Goal: Transaction & Acquisition: Purchase product/service

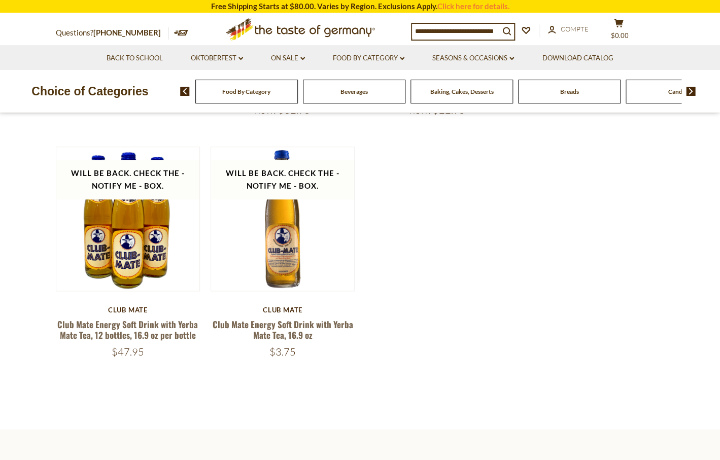
scroll to position [310, 0]
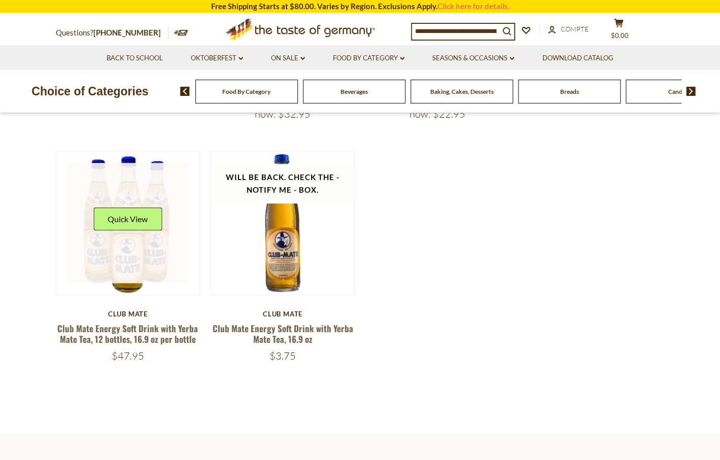
click at [149, 261] on link at bounding box center [127, 223] width 121 height 121
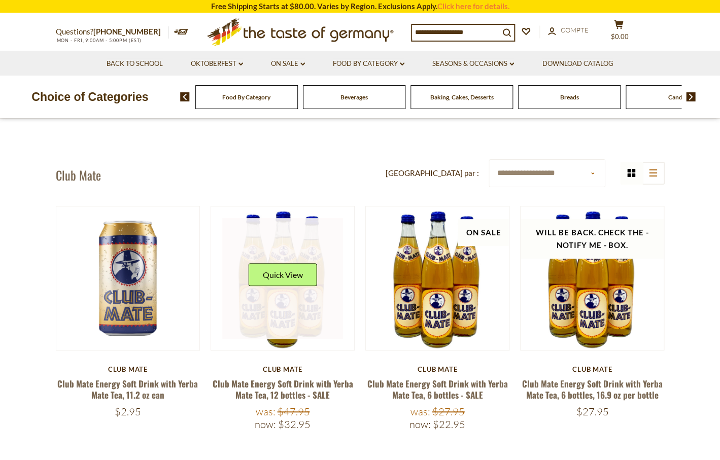
click at [286, 337] on link at bounding box center [282, 278] width 121 height 121
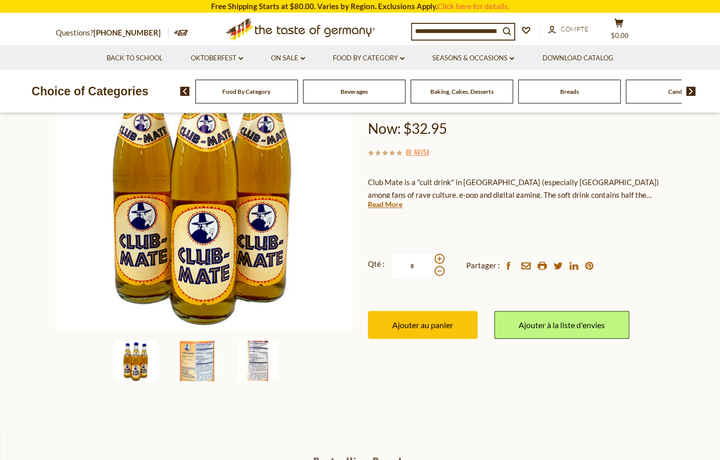
scroll to position [142, 0]
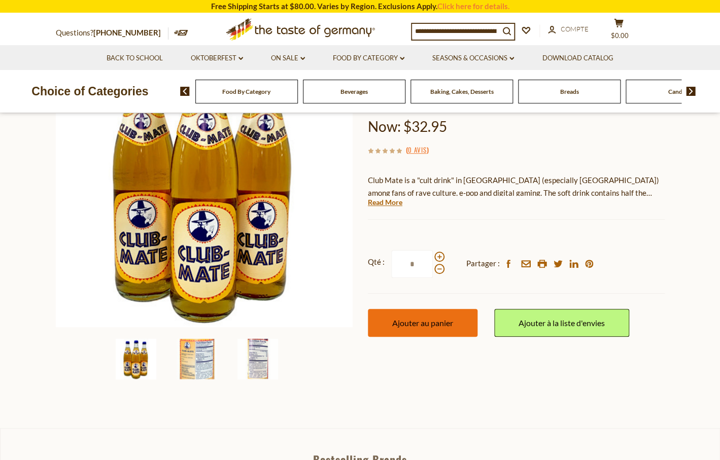
click at [434, 325] on span "Ajouter au panier" at bounding box center [422, 323] width 61 height 10
click at [624, 25] on icon "cart" at bounding box center [619, 23] width 10 height 9
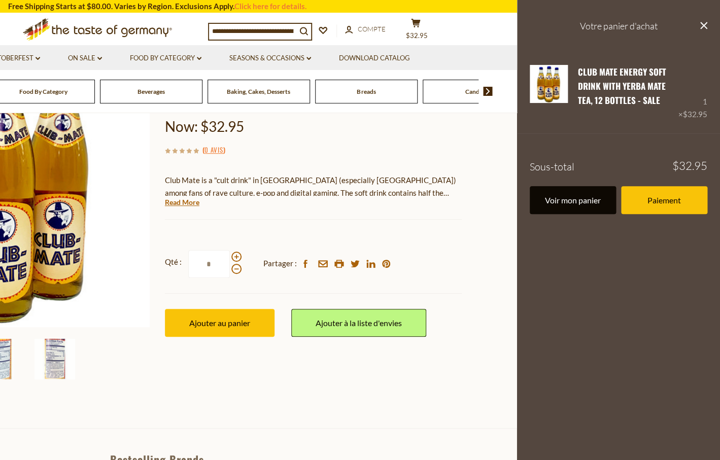
click at [581, 206] on link "Voir mon panier" at bounding box center [573, 200] width 86 height 28
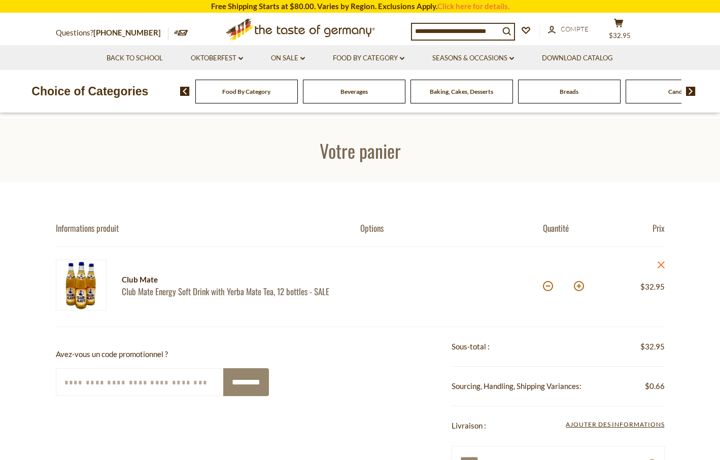
scroll to position [123, 0]
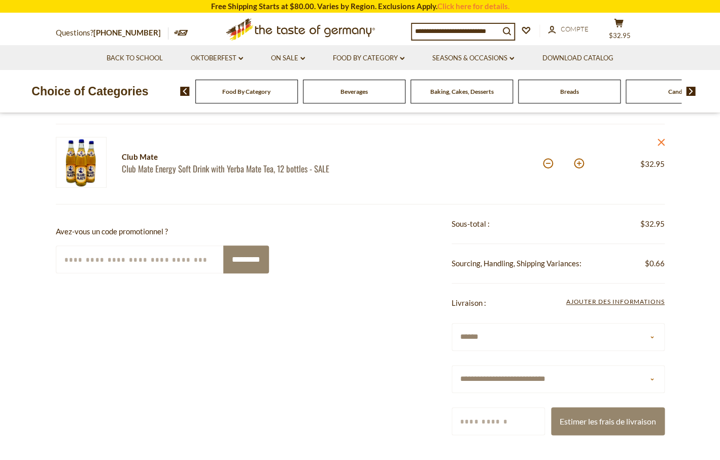
click at [452, 365] on select "**********" at bounding box center [558, 379] width 213 height 28
click at [475, 429] on input "Code postal" at bounding box center [498, 421] width 93 height 28
type input "*****"
click at [338, 386] on div "**********" at bounding box center [360, 467] width 609 height 526
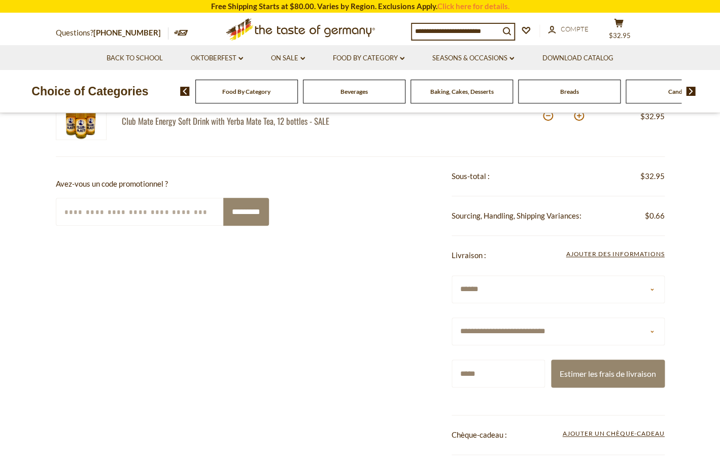
scroll to position [174, 0]
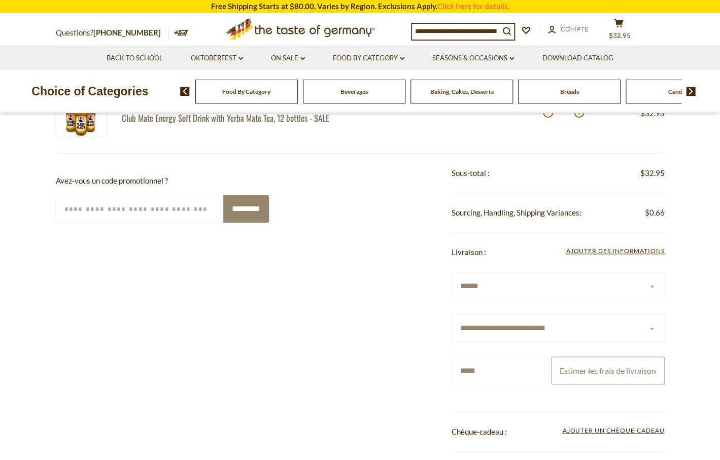
click at [569, 385] on button "Estimer les frais de livraison" at bounding box center [608, 371] width 114 height 28
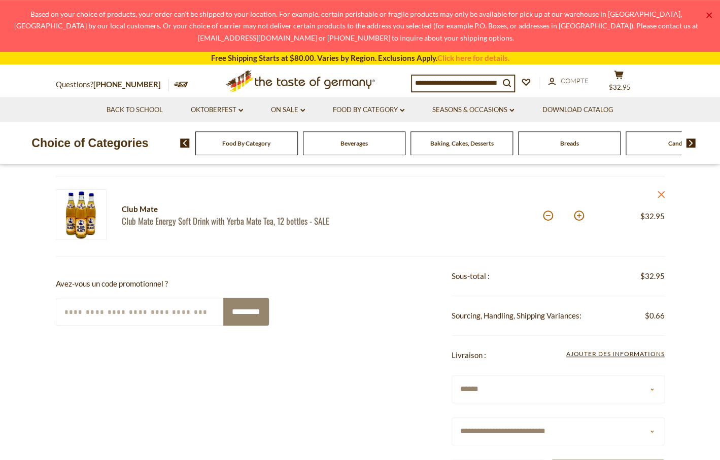
scroll to position [0, 0]
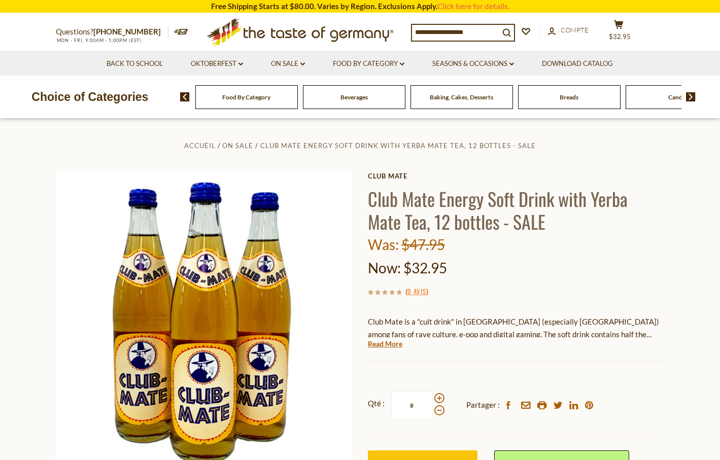
scroll to position [142, 0]
